Goal: Transaction & Acquisition: Purchase product/service

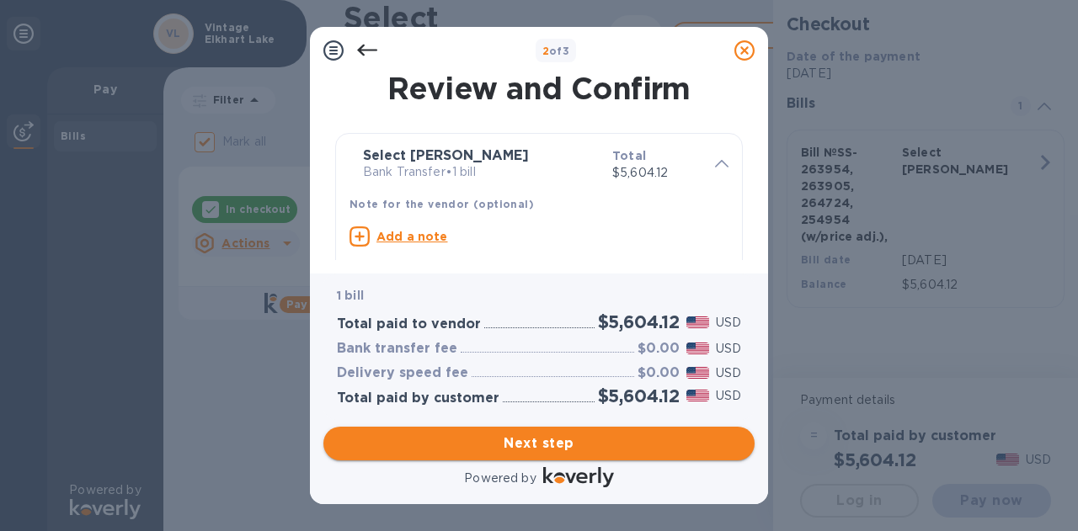
click at [635, 438] on span "Next step" at bounding box center [539, 444] width 404 height 20
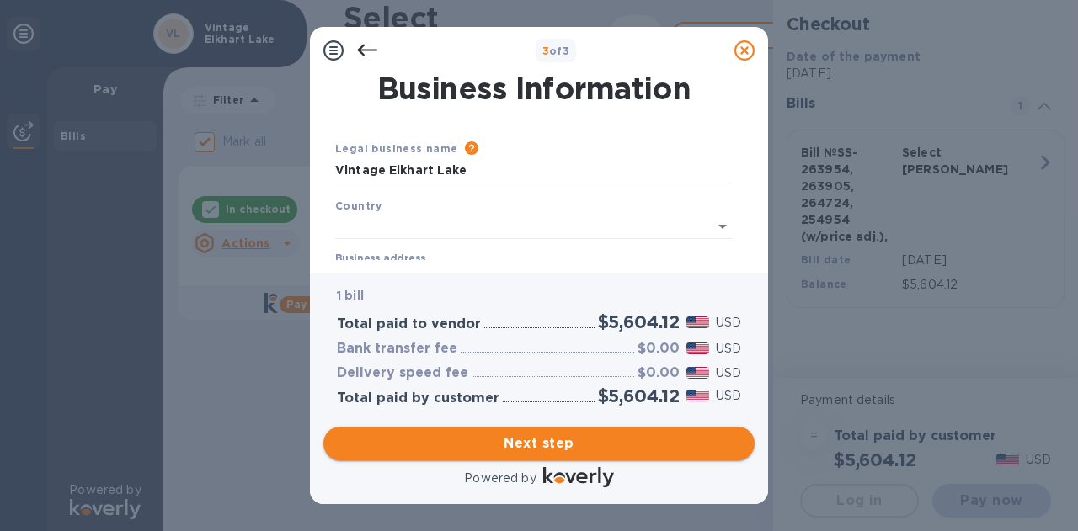
type input "[GEOGRAPHIC_DATA]"
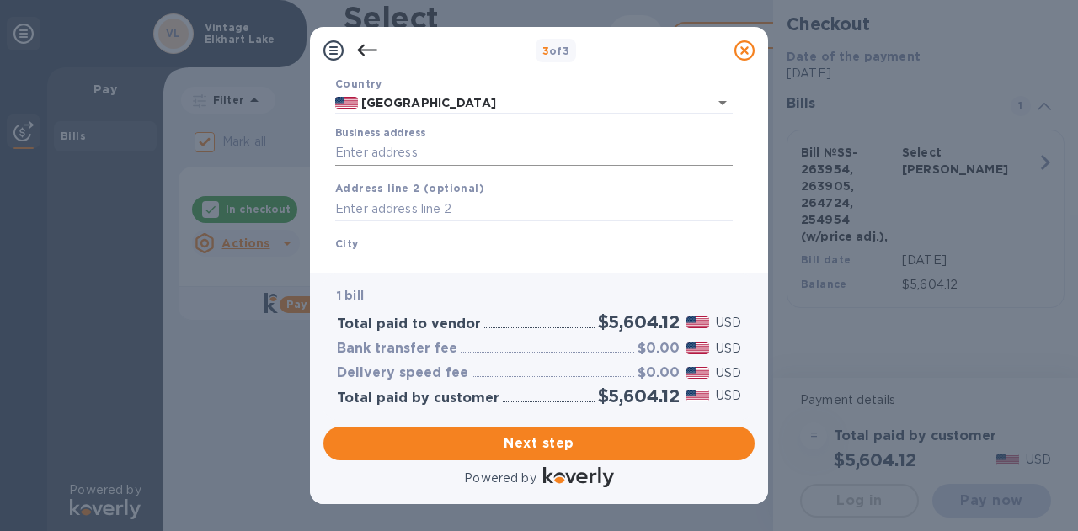
click at [375, 153] on input "Business address" at bounding box center [533, 153] width 397 height 25
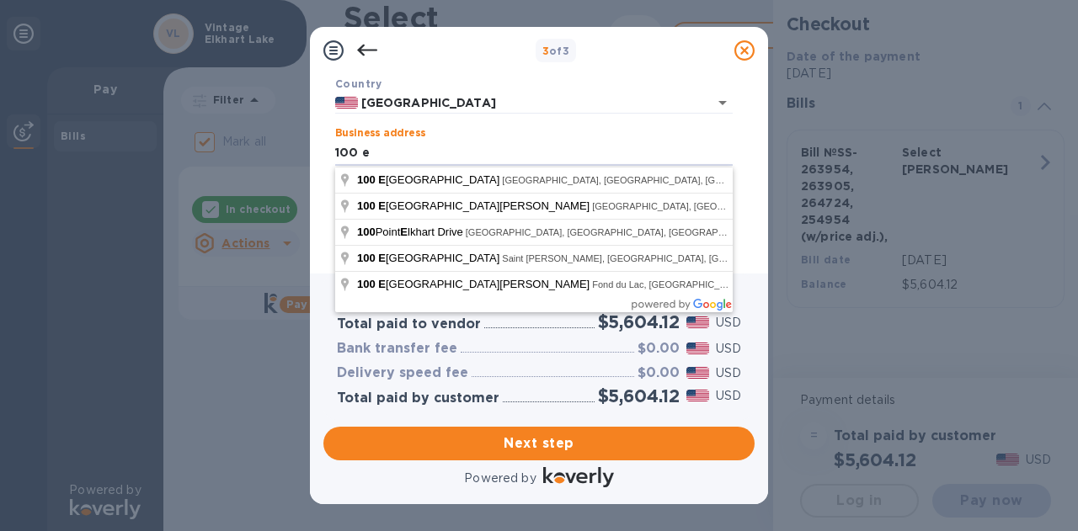
type input "100 East Rhine Street"
type input "Elkhart Lake"
type input "WI"
type input "53020"
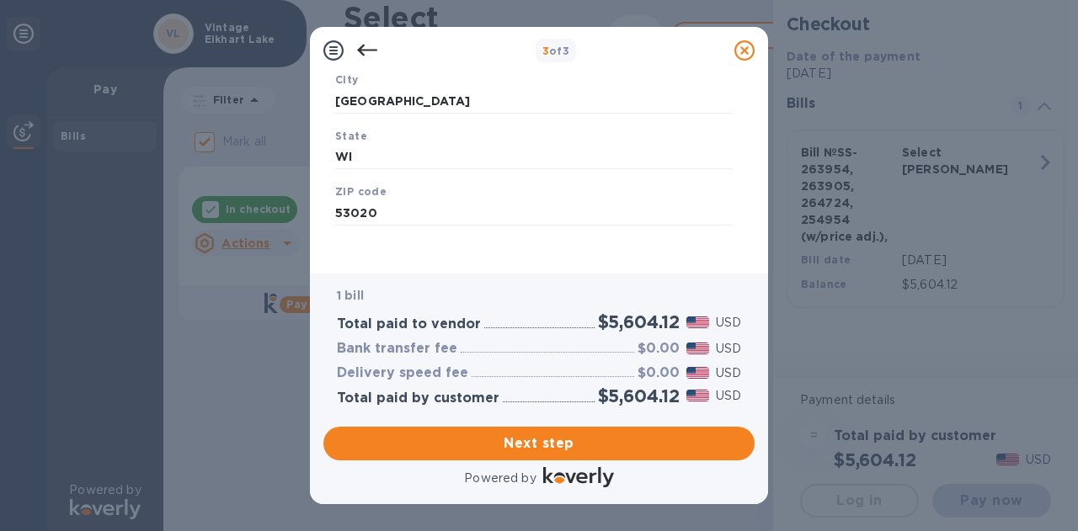
scroll to position [294, 0]
click at [581, 437] on span "Next step" at bounding box center [539, 444] width 404 height 20
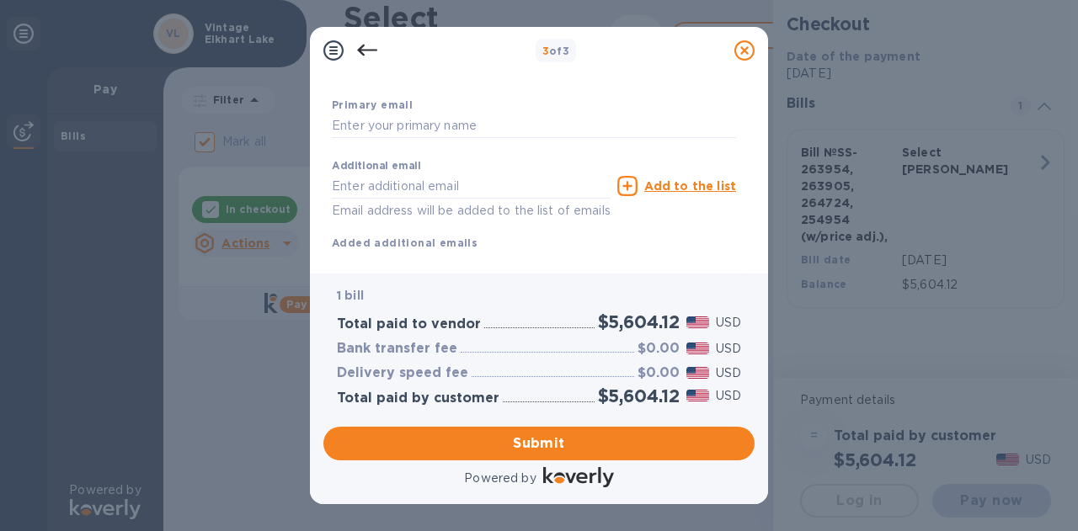
scroll to position [0, 0]
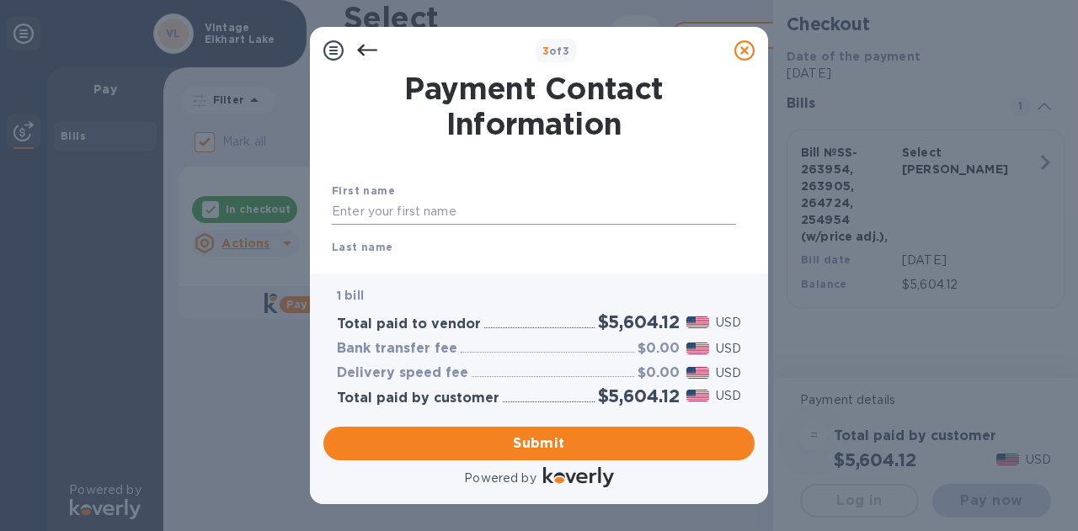
click at [401, 205] on input "text" at bounding box center [534, 212] width 404 height 25
type input "Jaclyn"
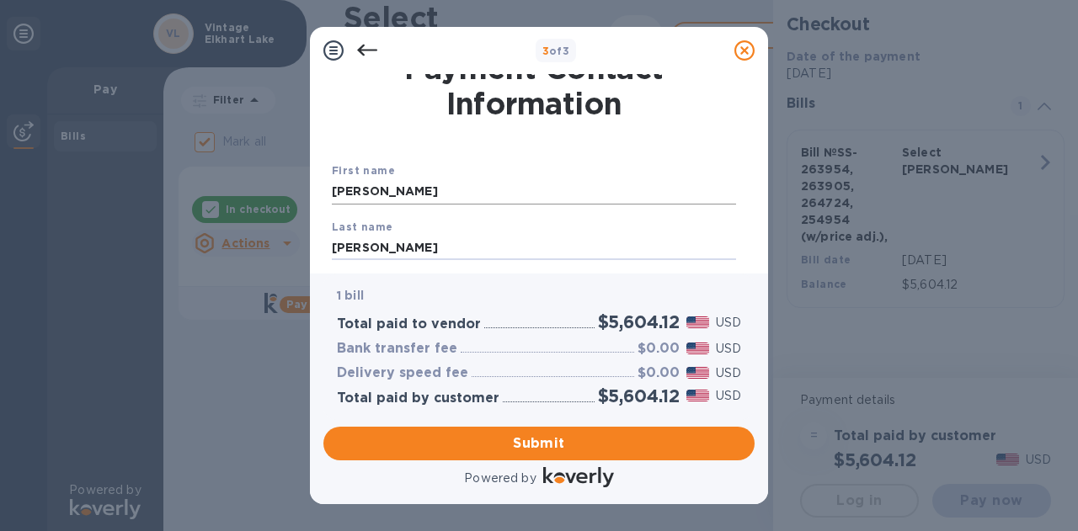
type input "Stuart"
click at [420, 195] on input "Jaclyn" at bounding box center [534, 191] width 404 height 25
type input "Jaclyn"
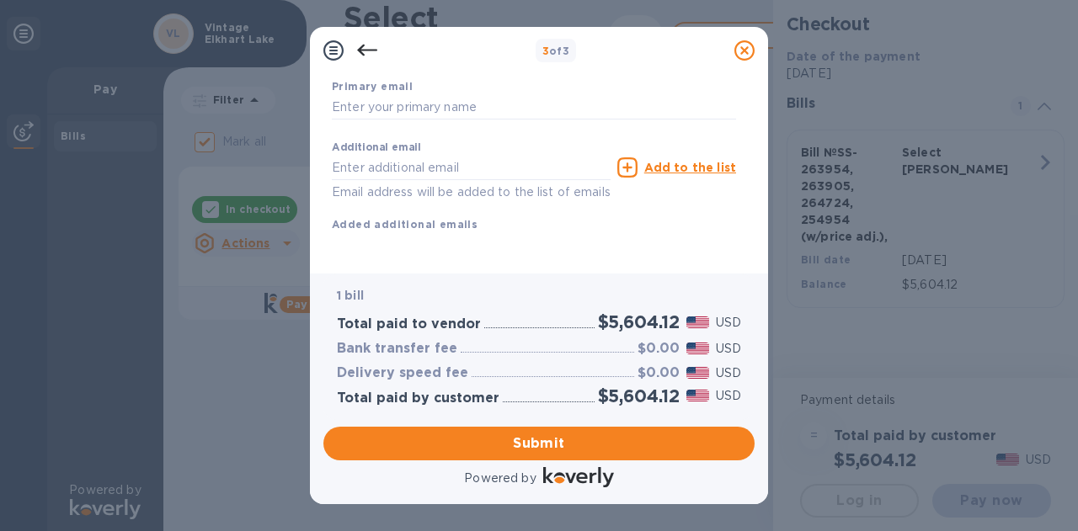
scroll to position [333, 0]
type input "9208764846"
click at [398, 95] on input "text" at bounding box center [534, 107] width 404 height 25
type input "vintageelkhartlake@gmail.com"
click at [573, 434] on span "Submit" at bounding box center [539, 444] width 404 height 20
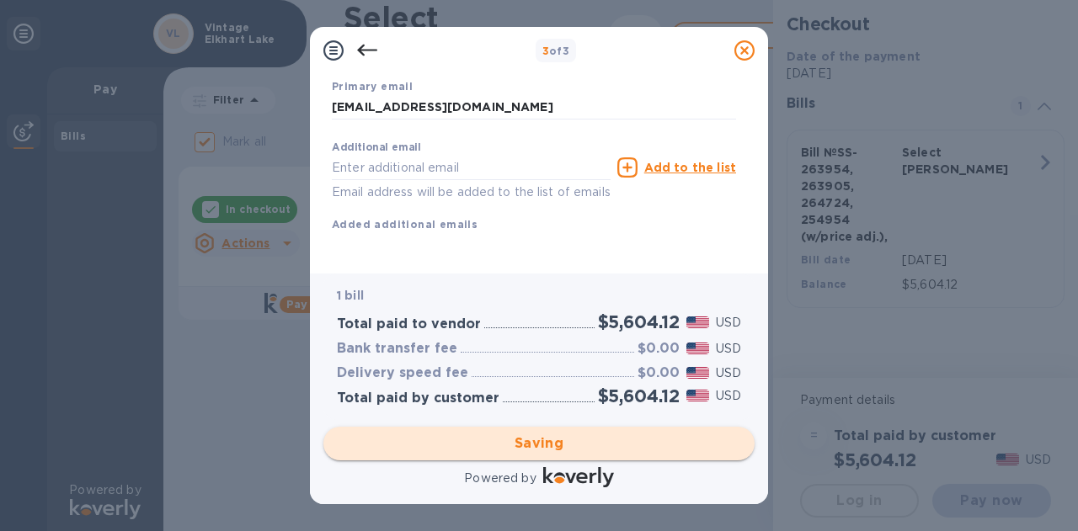
checkbox input "false"
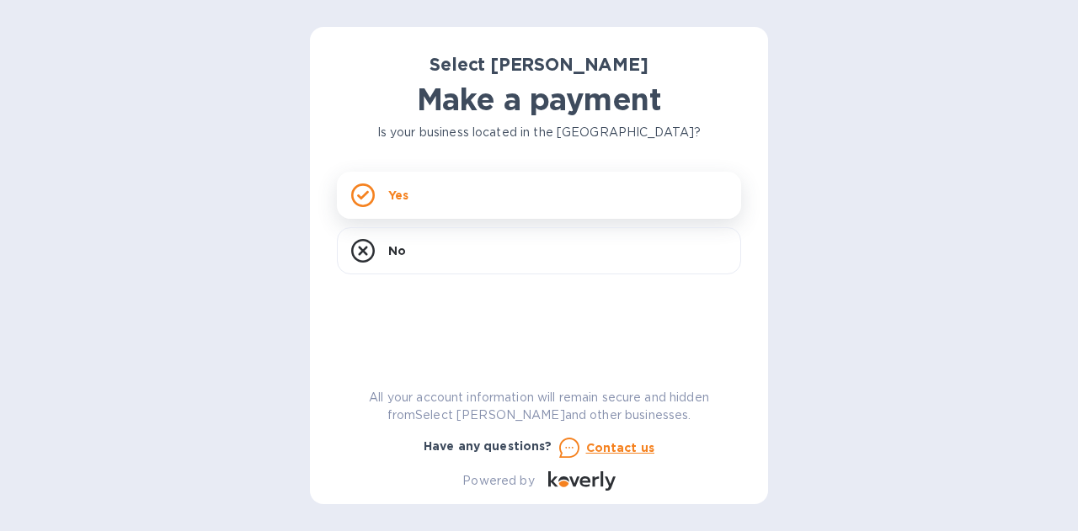
click at [436, 199] on div "Yes" at bounding box center [539, 195] width 404 height 47
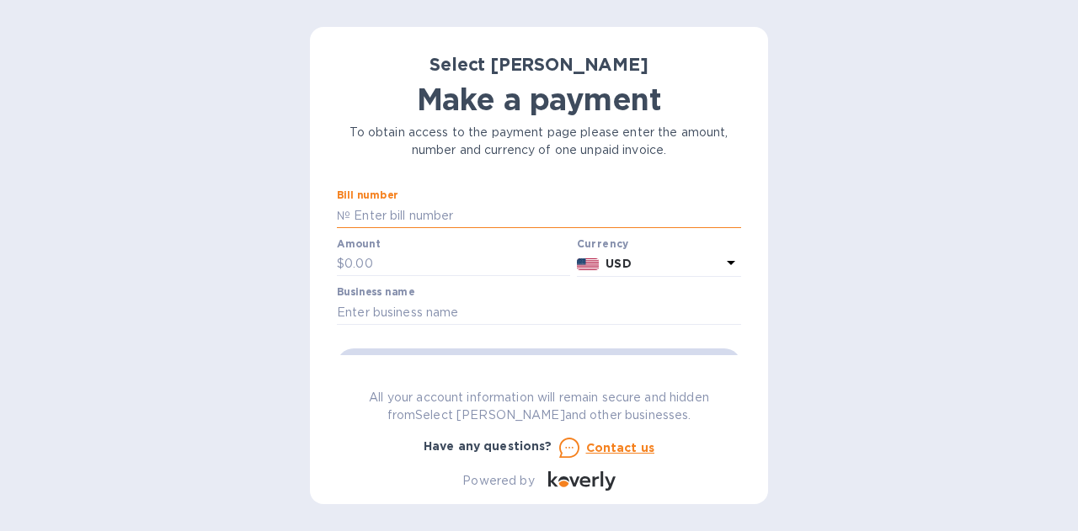
click at [381, 216] on input "text" at bounding box center [545, 215] width 391 height 25
type input "SS-263954, 263905, 264724, 254954 (w/price adj.), 265749, 266738"
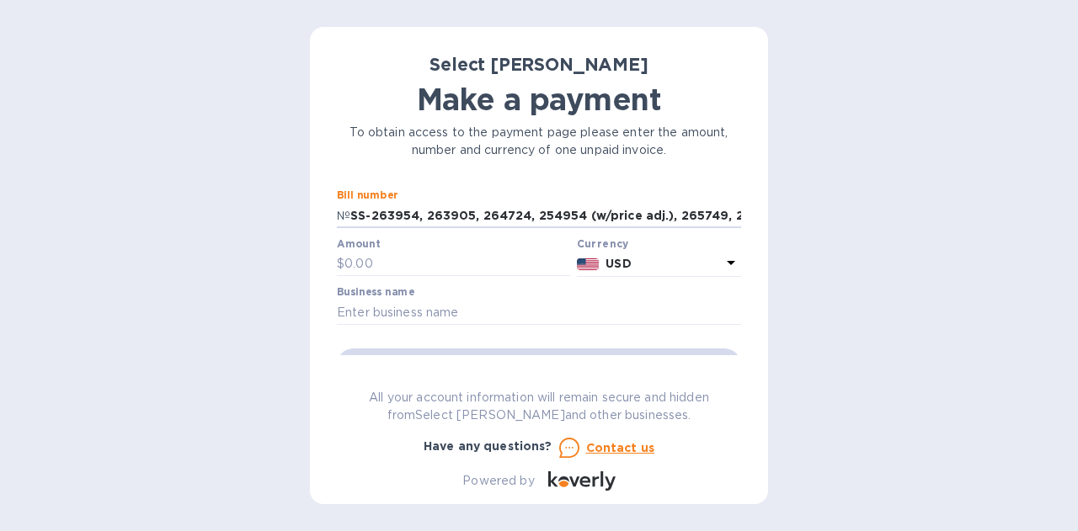
scroll to position [0, 34]
drag, startPoint x: 352, startPoint y: 212, endPoint x: 836, endPoint y: 229, distance: 484.4
click at [836, 229] on div "Select [PERSON_NAME] Make a payment To obtain access to the payment page please…" at bounding box center [539, 265] width 1078 height 531
